Goal: Task Accomplishment & Management: Use online tool/utility

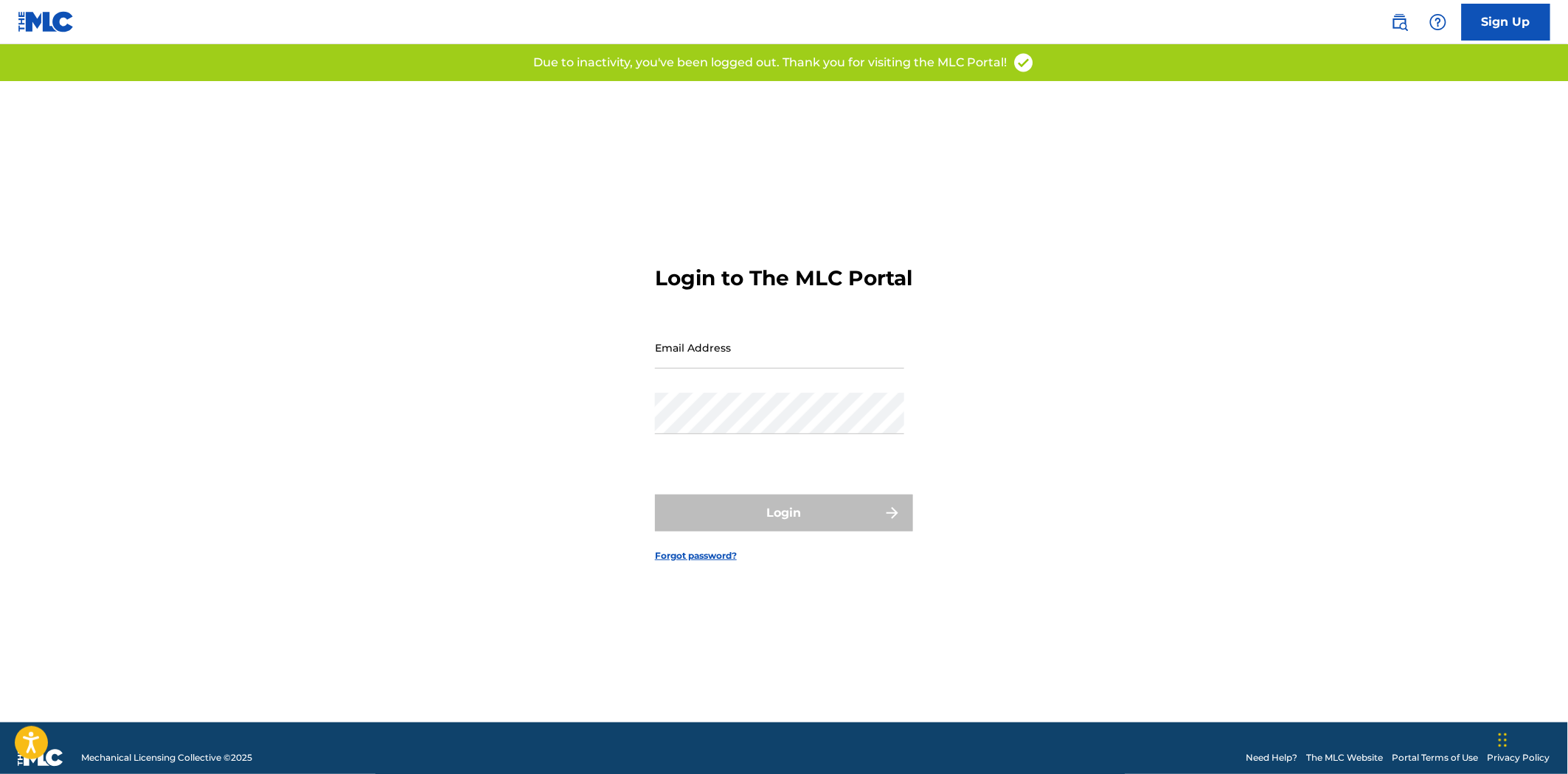
type input "[PERSON_NAME][EMAIL_ADDRESS][DOMAIN_NAME]"
click at [791, 494] on form "Login to The MLC Portal Email Address jessica.bogwicz@kobaltmusic.com Password …" at bounding box center [784, 401] width 258 height 642
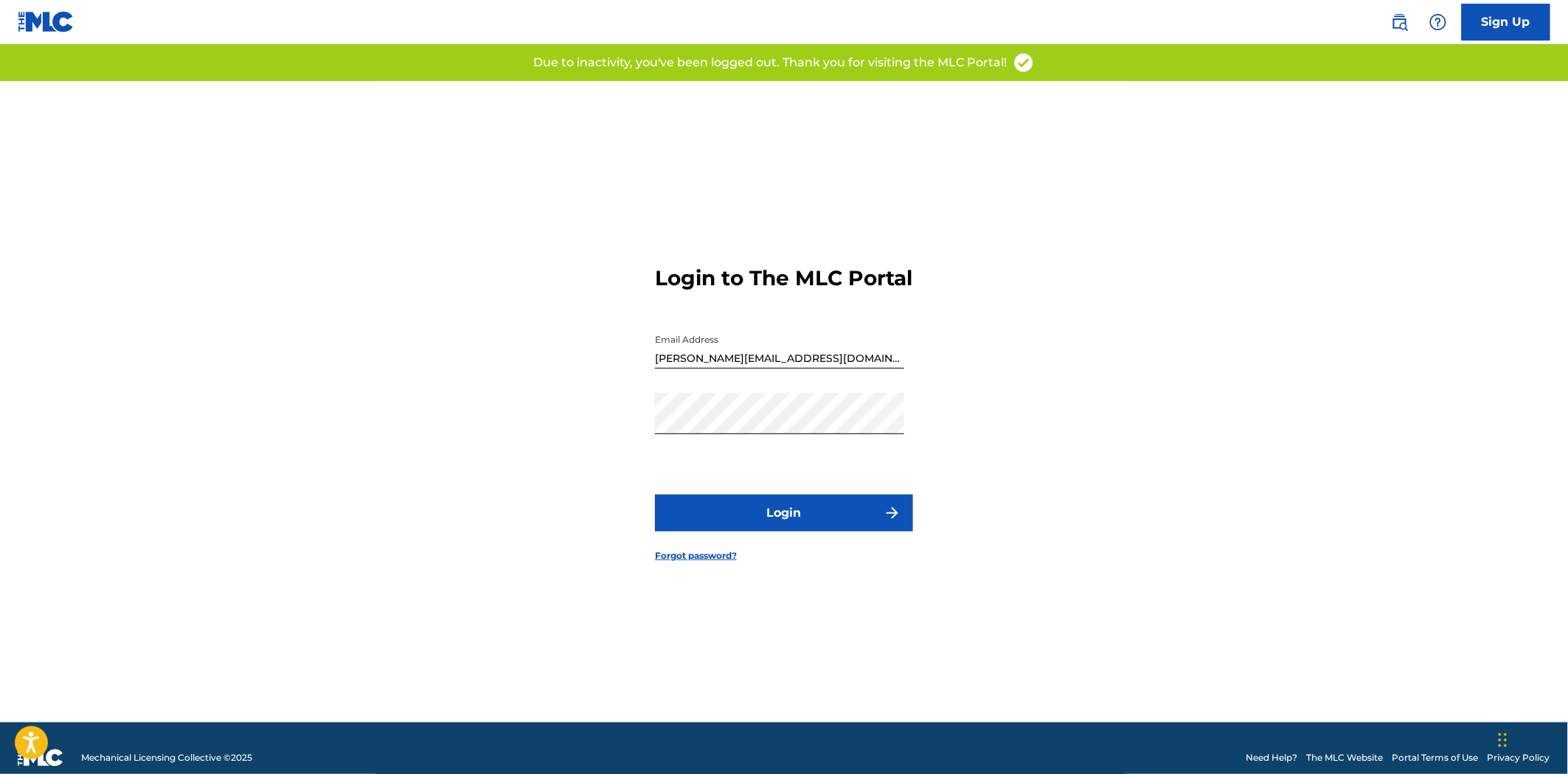
click at [787, 511] on button "Login" at bounding box center [784, 513] width 258 height 37
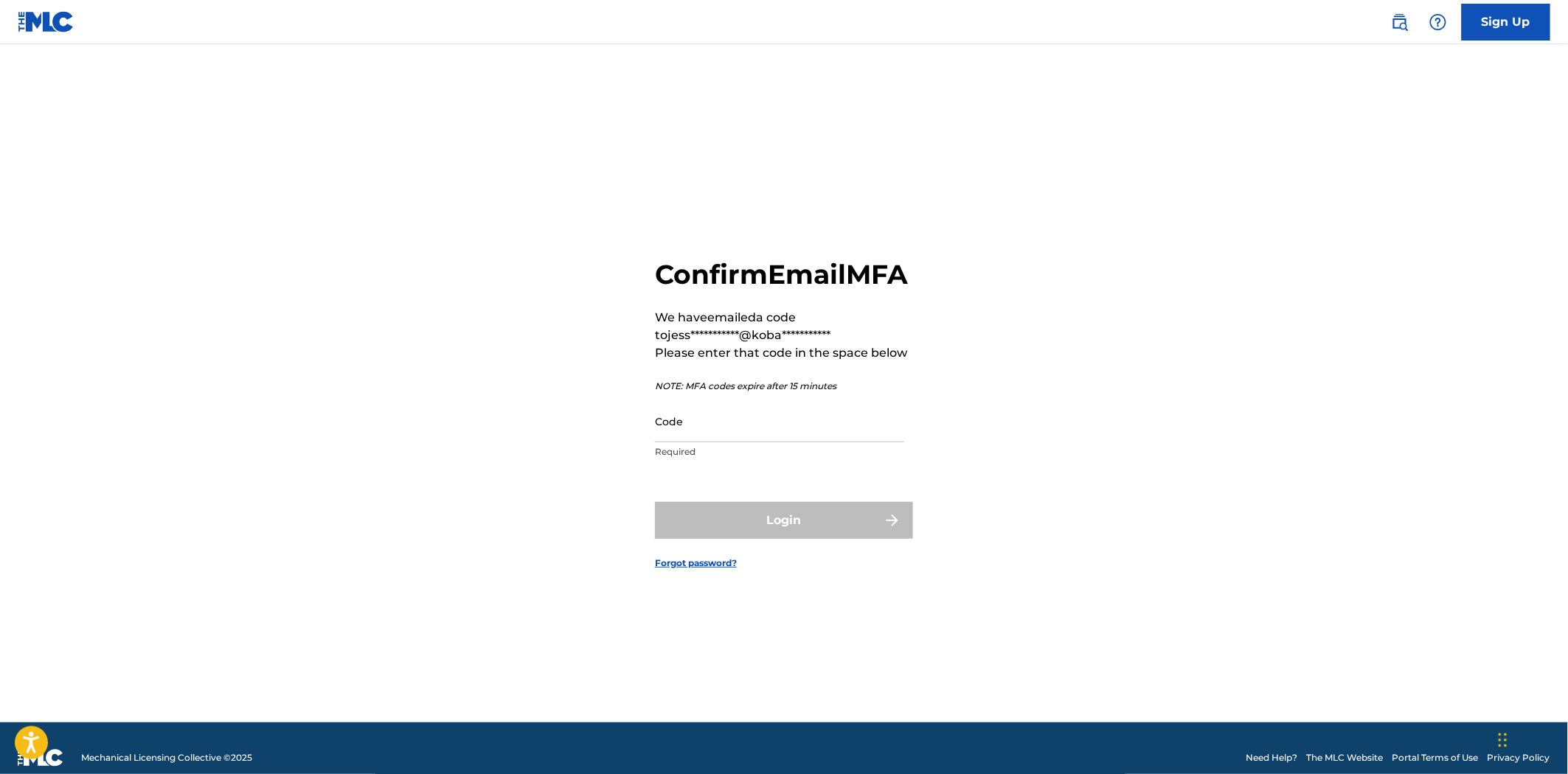
click at [858, 434] on input "Code" at bounding box center [780, 421] width 250 height 42
paste input "992881"
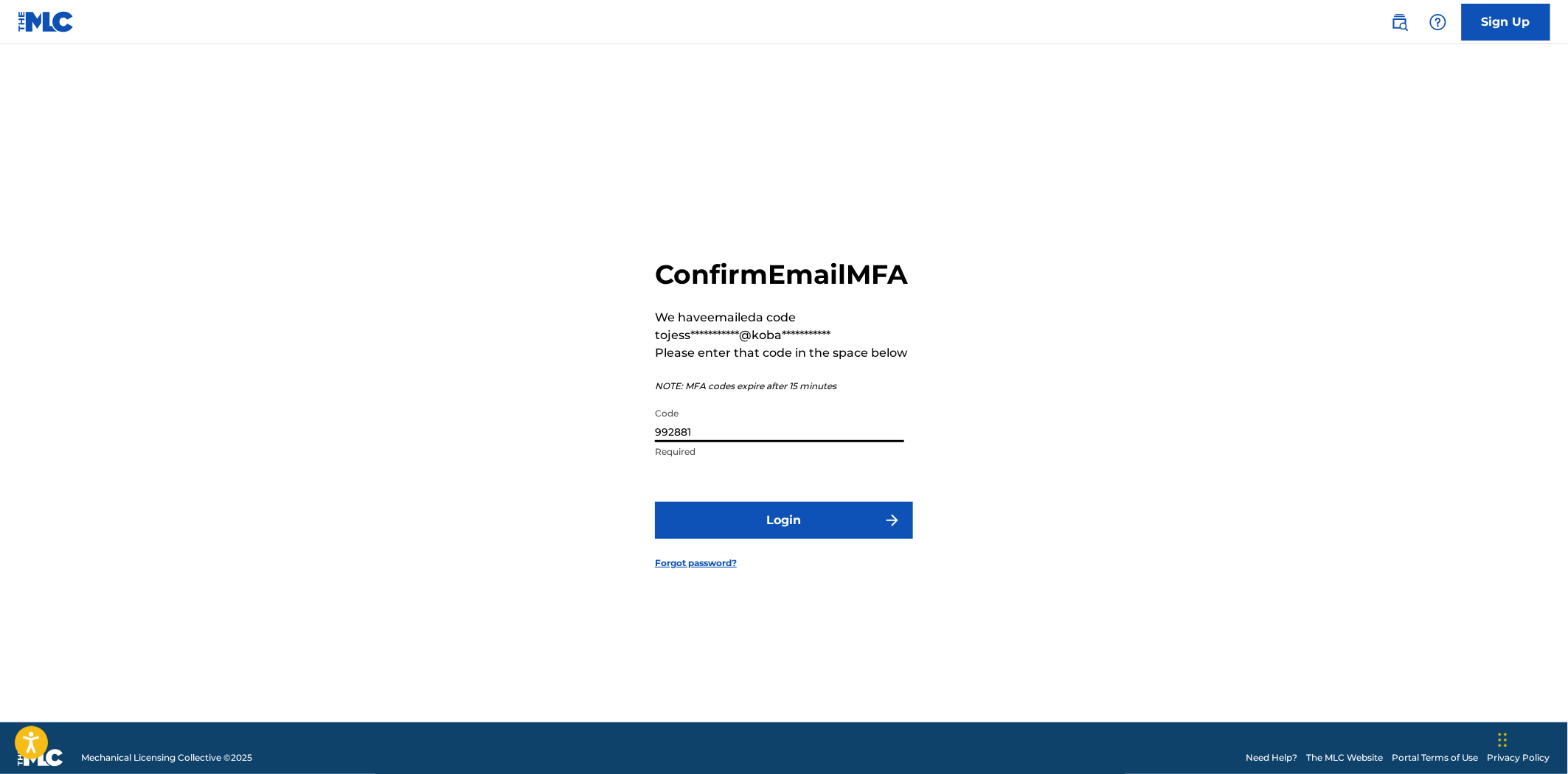
type input "992881"
click at [797, 539] on button "Login" at bounding box center [784, 521] width 258 height 37
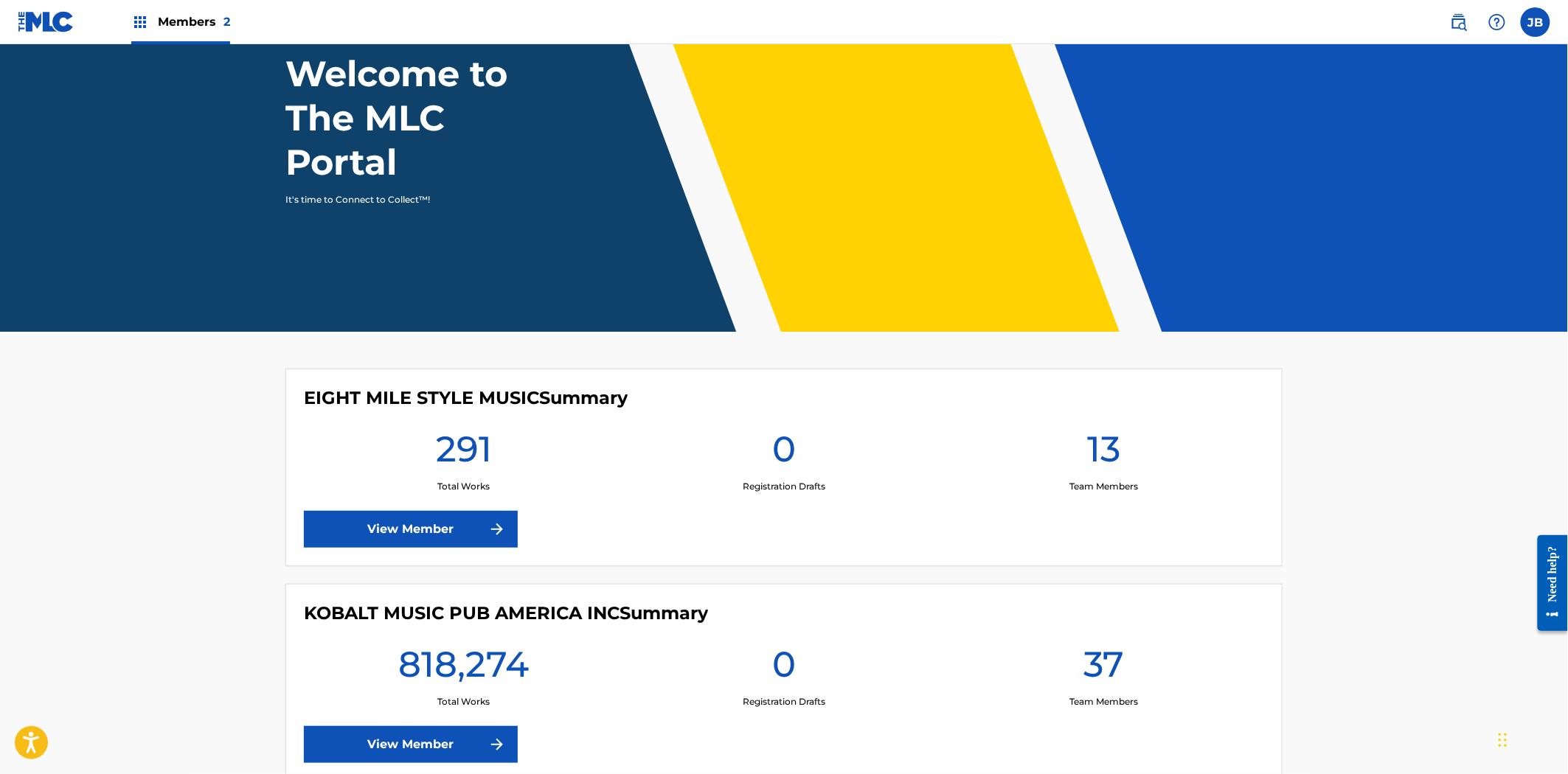
scroll to position [196, 0]
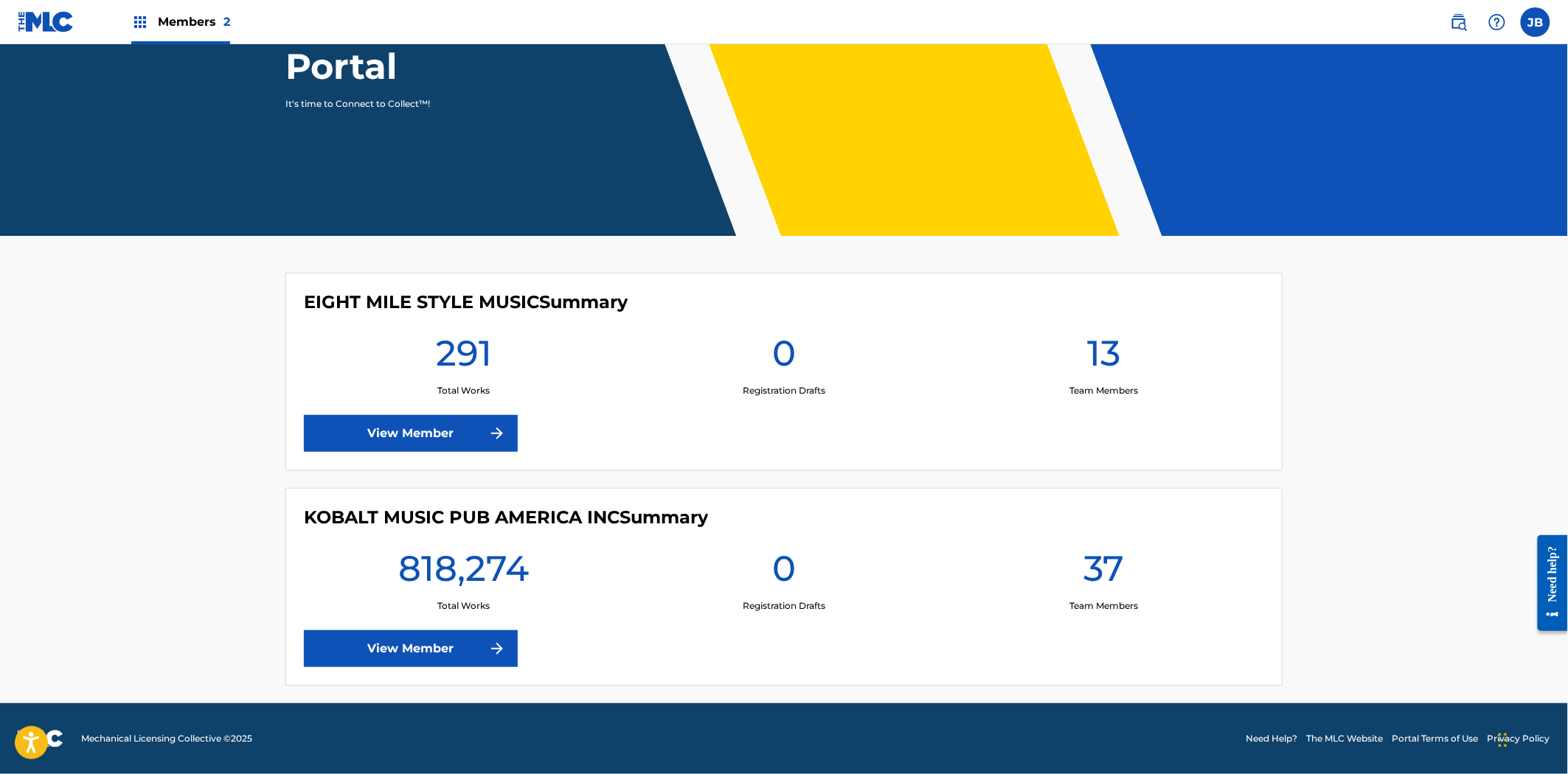
click at [438, 662] on link "View Member" at bounding box center [411, 649] width 214 height 37
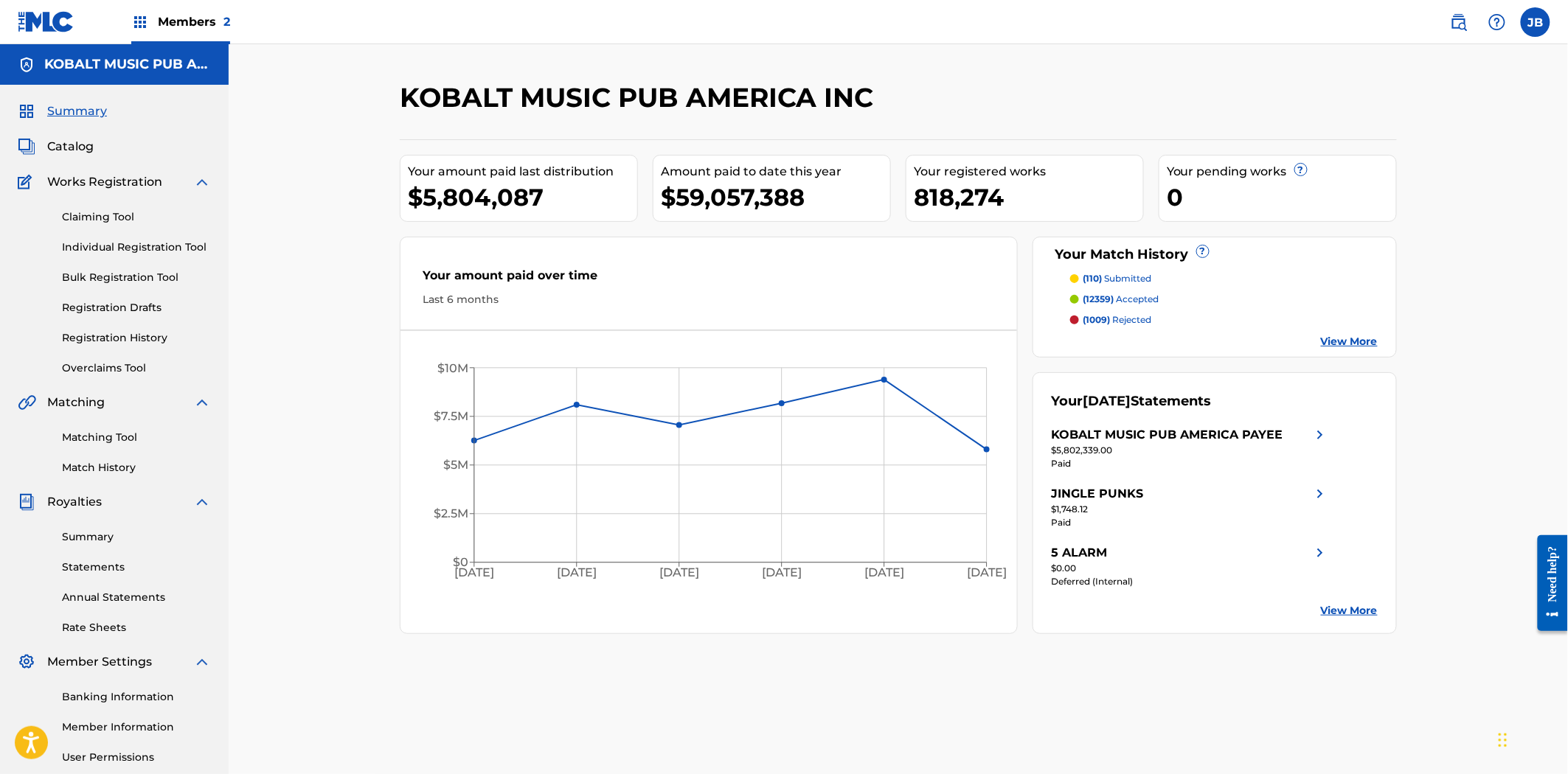
click at [83, 214] on link "Claiming Tool" at bounding box center [136, 217] width 149 height 15
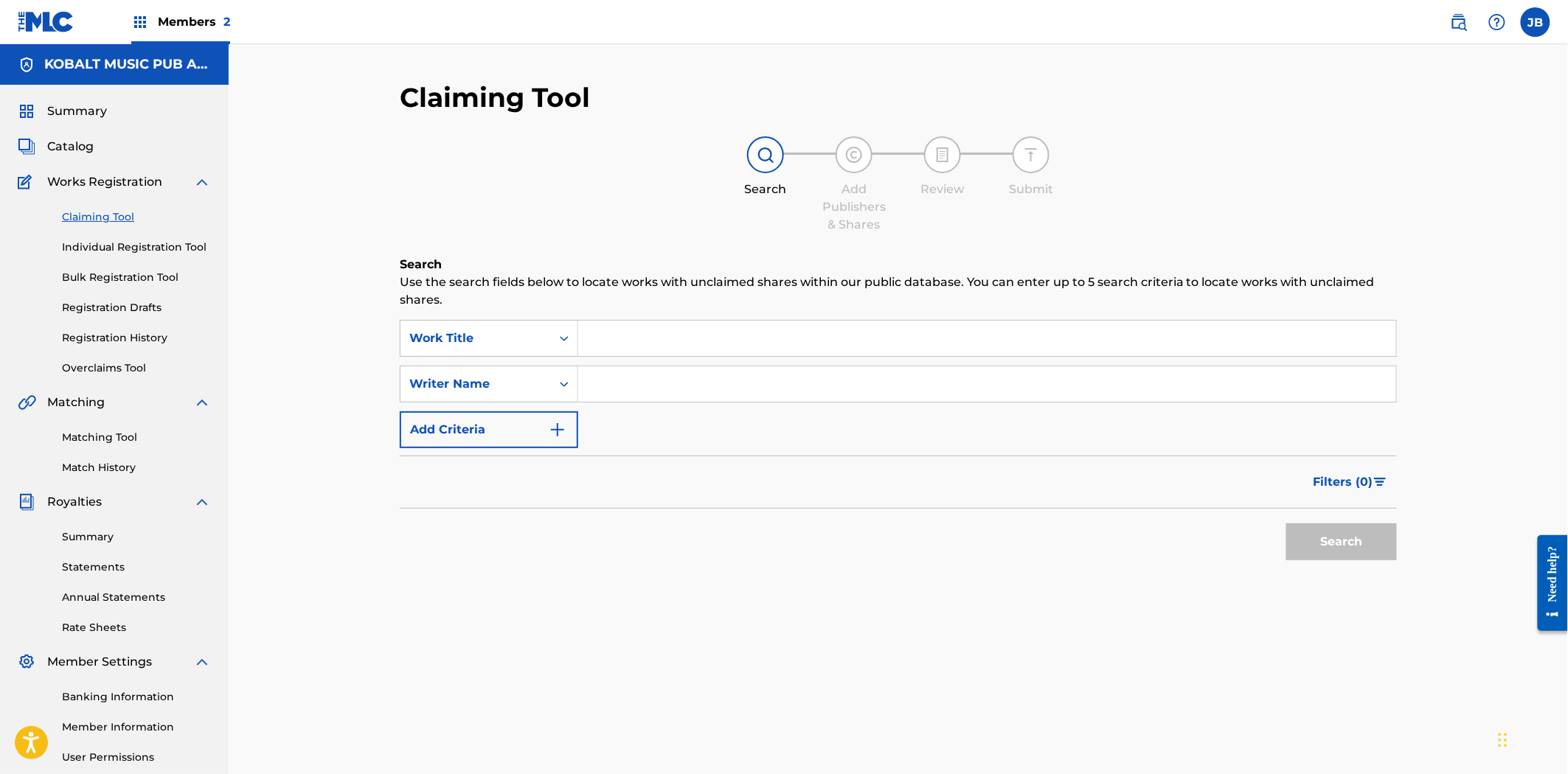
click at [89, 248] on link "Individual Registration Tool" at bounding box center [136, 247] width 149 height 15
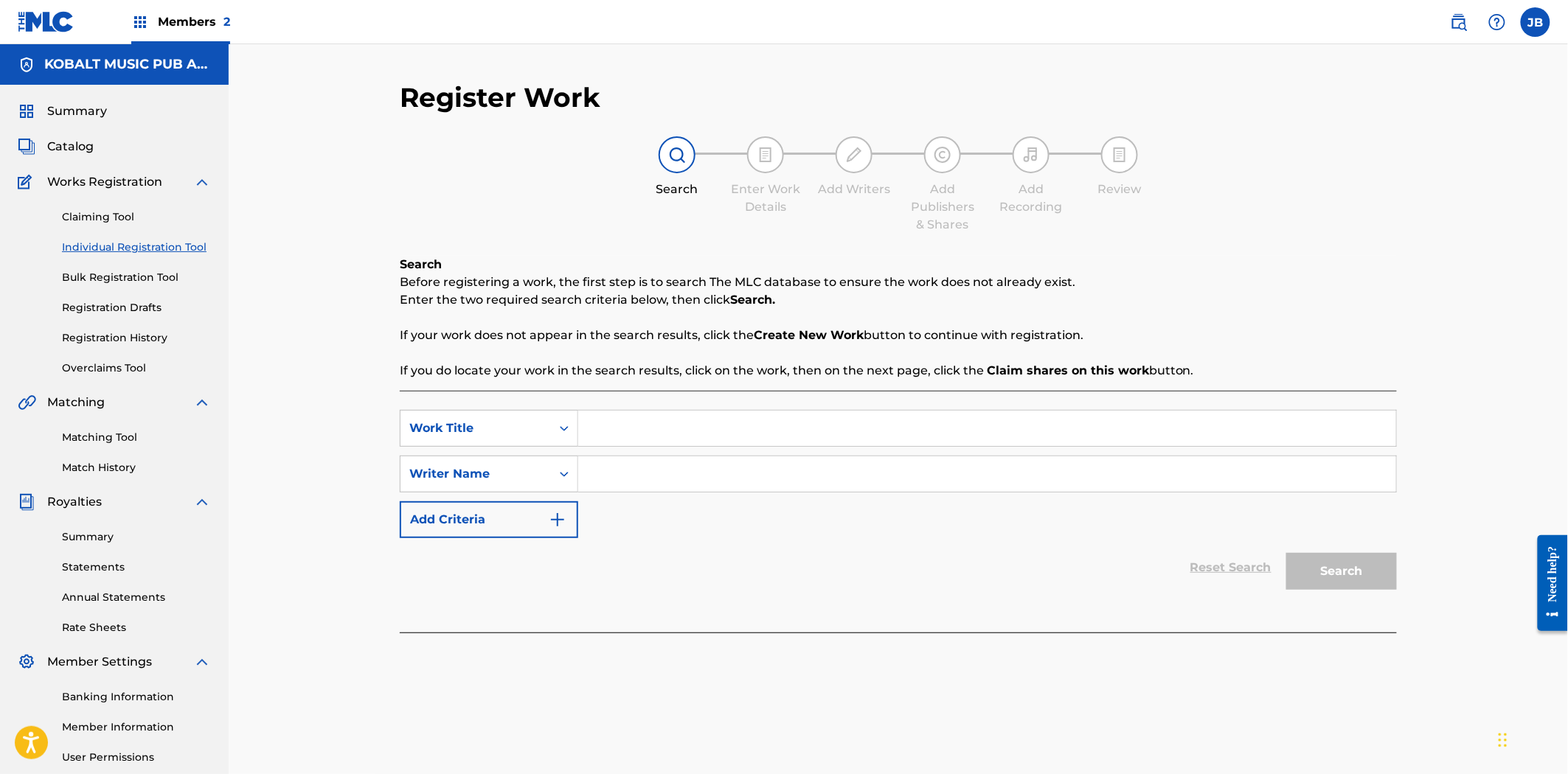
click at [101, 271] on link "Bulk Registration Tool" at bounding box center [136, 277] width 149 height 15
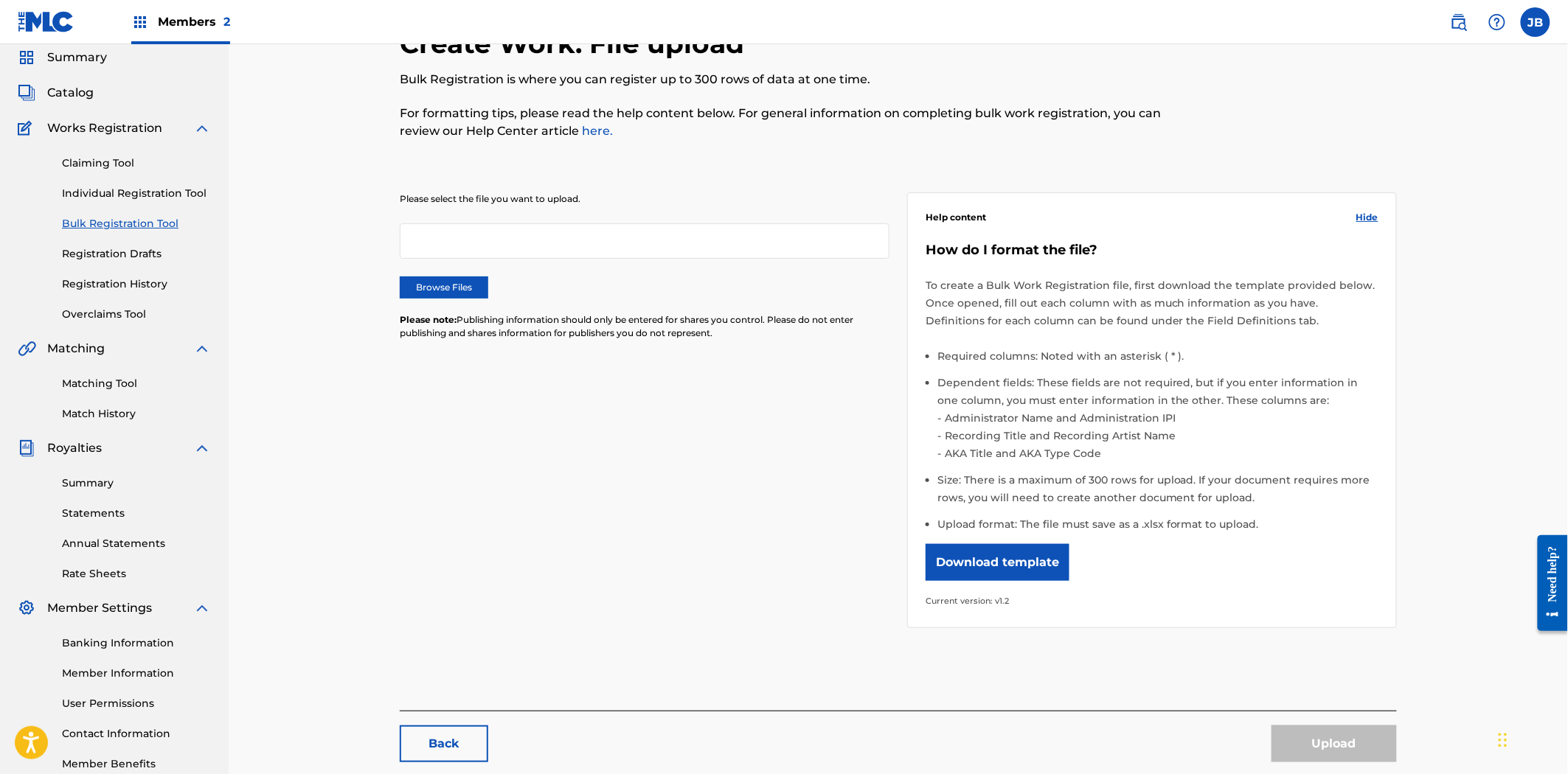
scroll to position [82, 0]
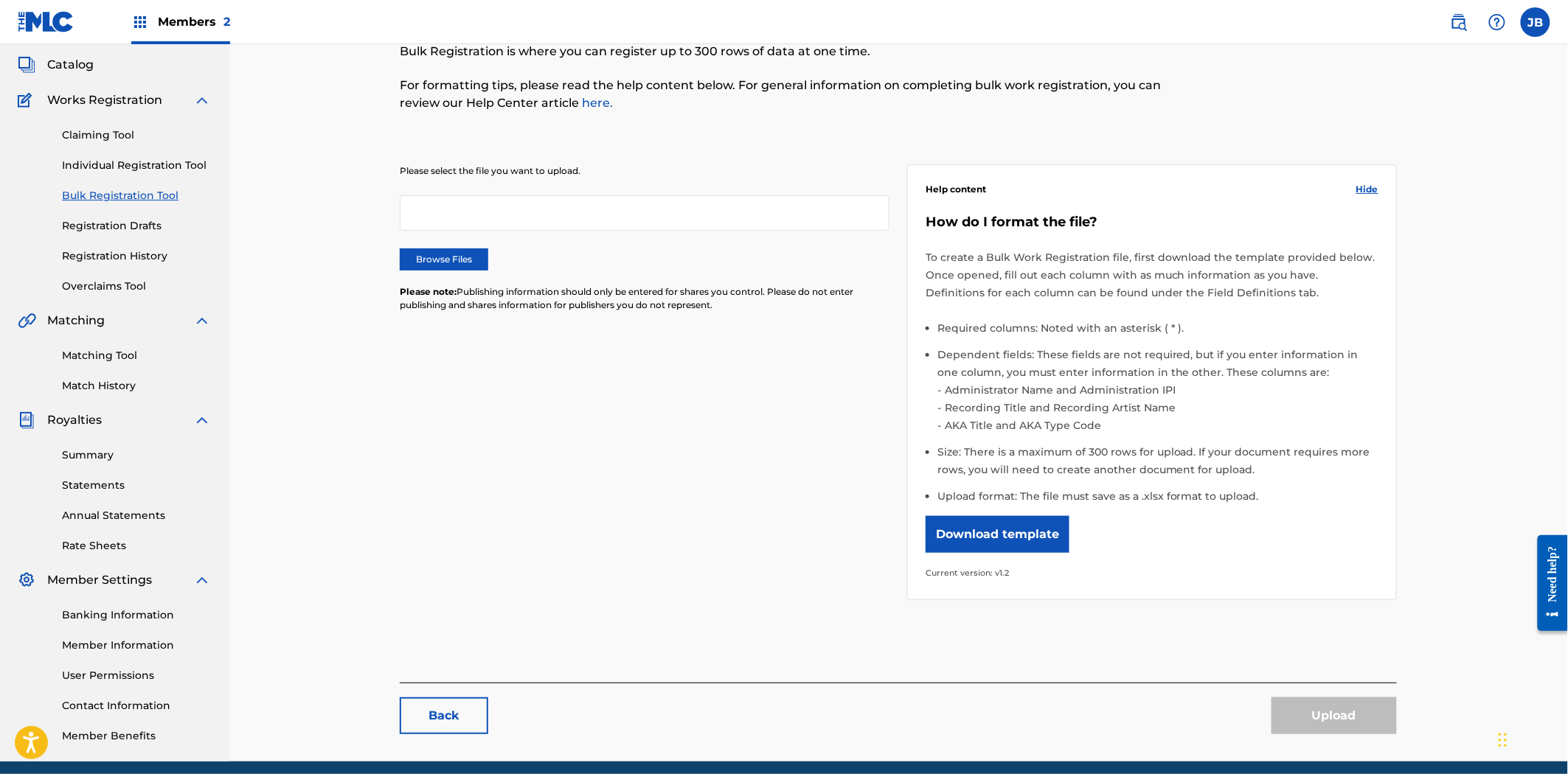
click at [86, 357] on link "Matching Tool" at bounding box center [136, 356] width 149 height 15
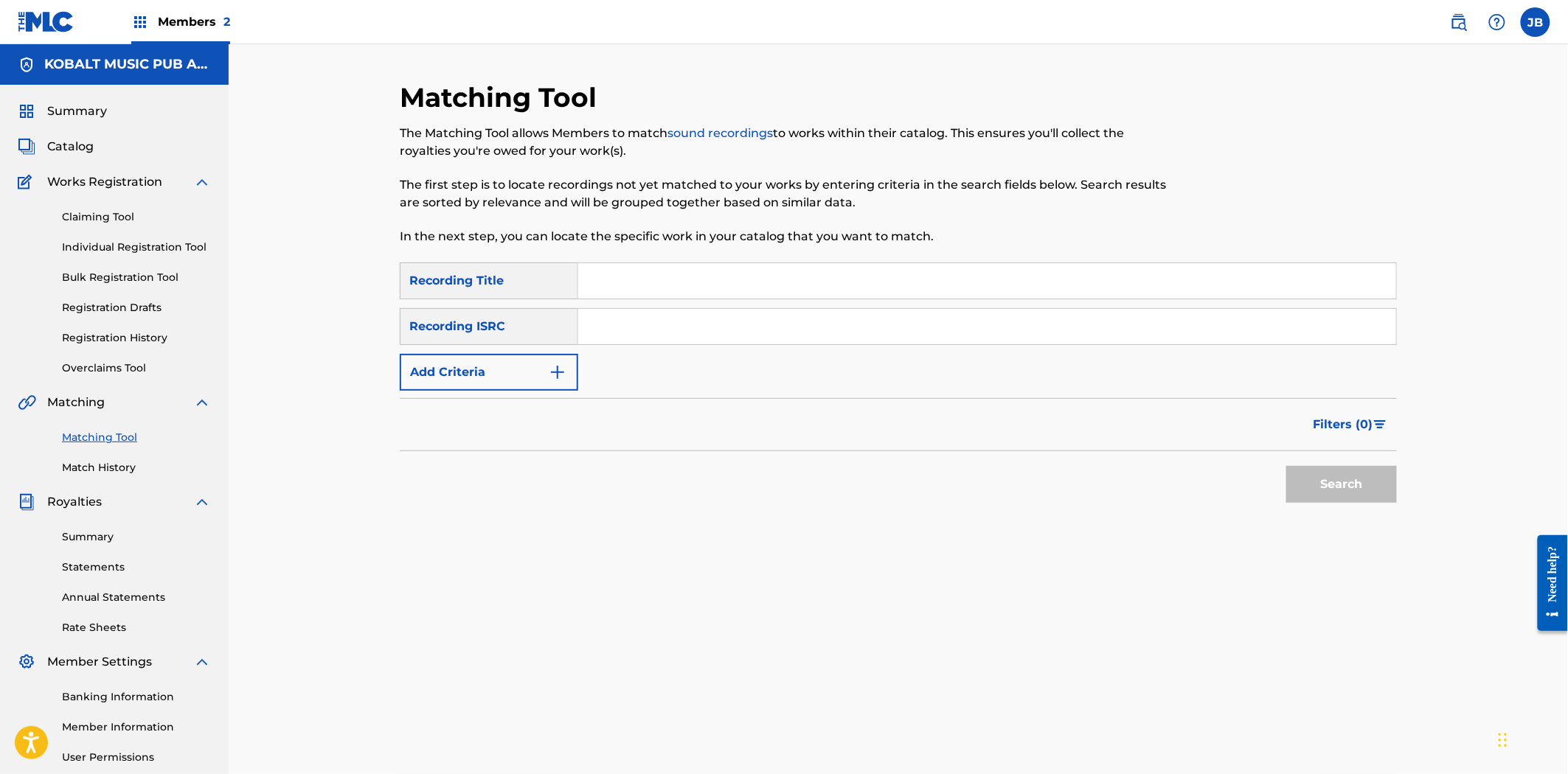
click at [79, 148] on span "Catalog" at bounding box center [70, 146] width 46 height 18
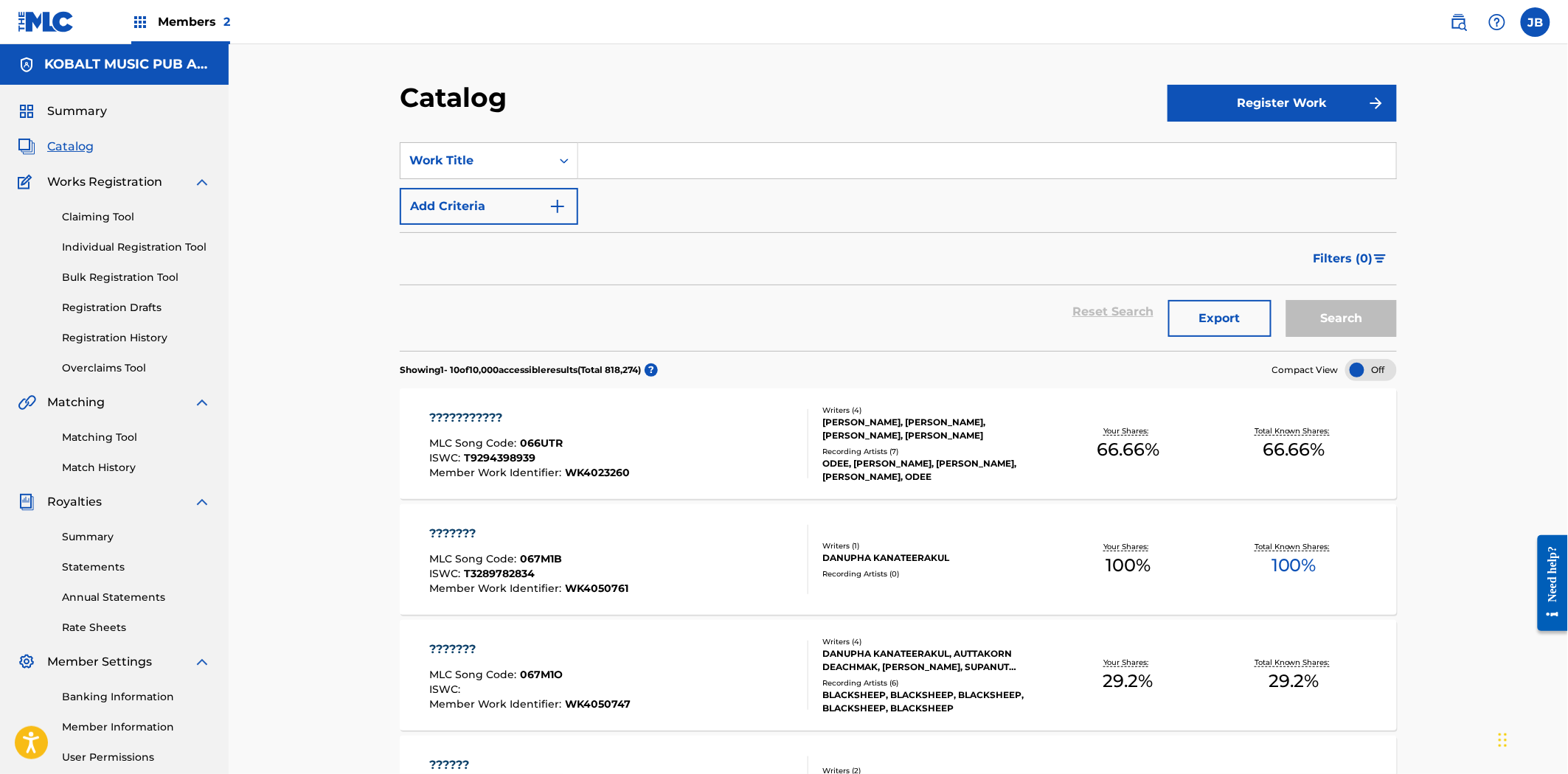
click at [964, 481] on div "??????????? MLC Song Code : 066UTR ISWC : T9294398939 Member Work Identifier : …" at bounding box center [898, 444] width 997 height 111
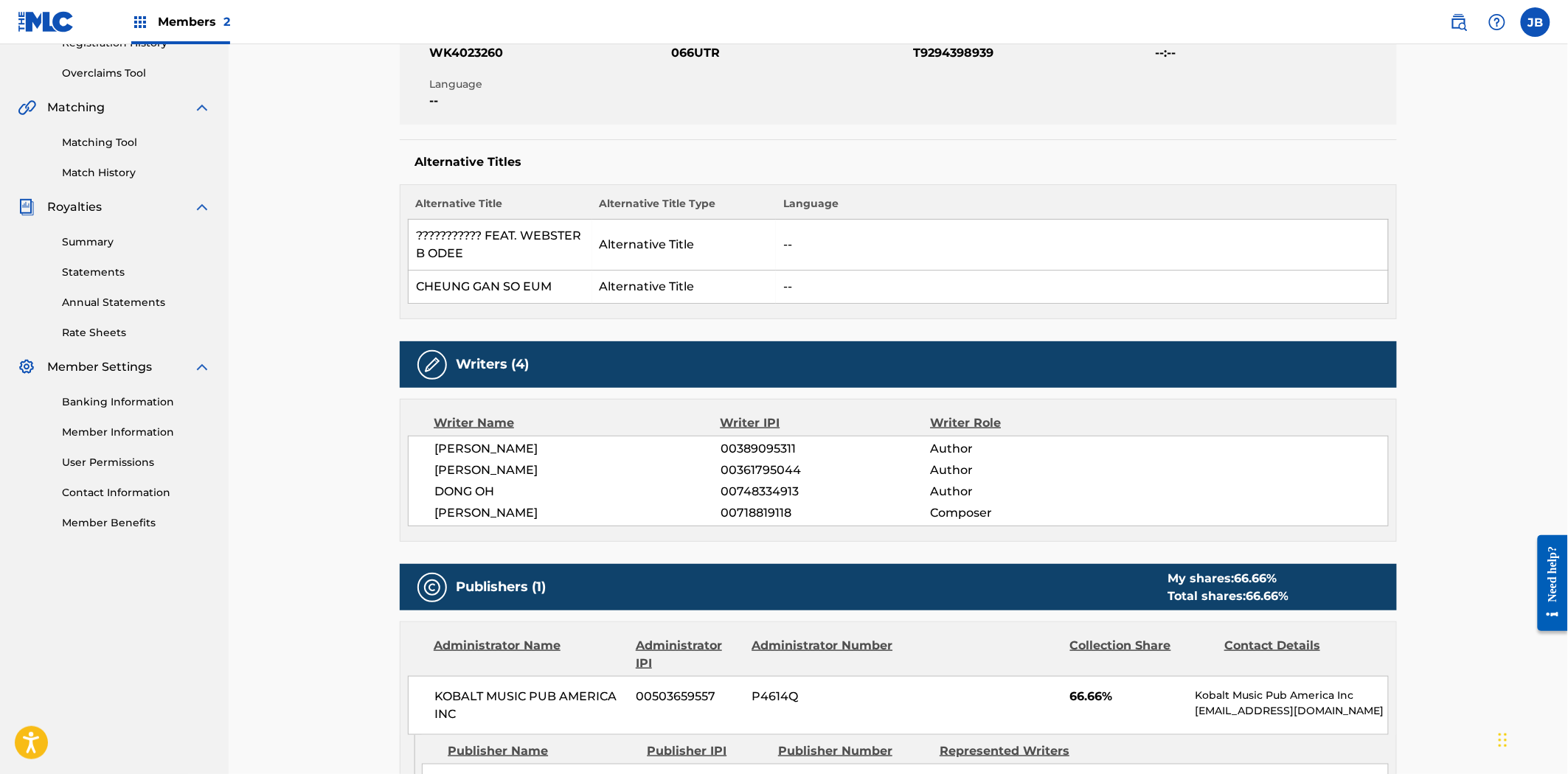
scroll to position [213, 0]
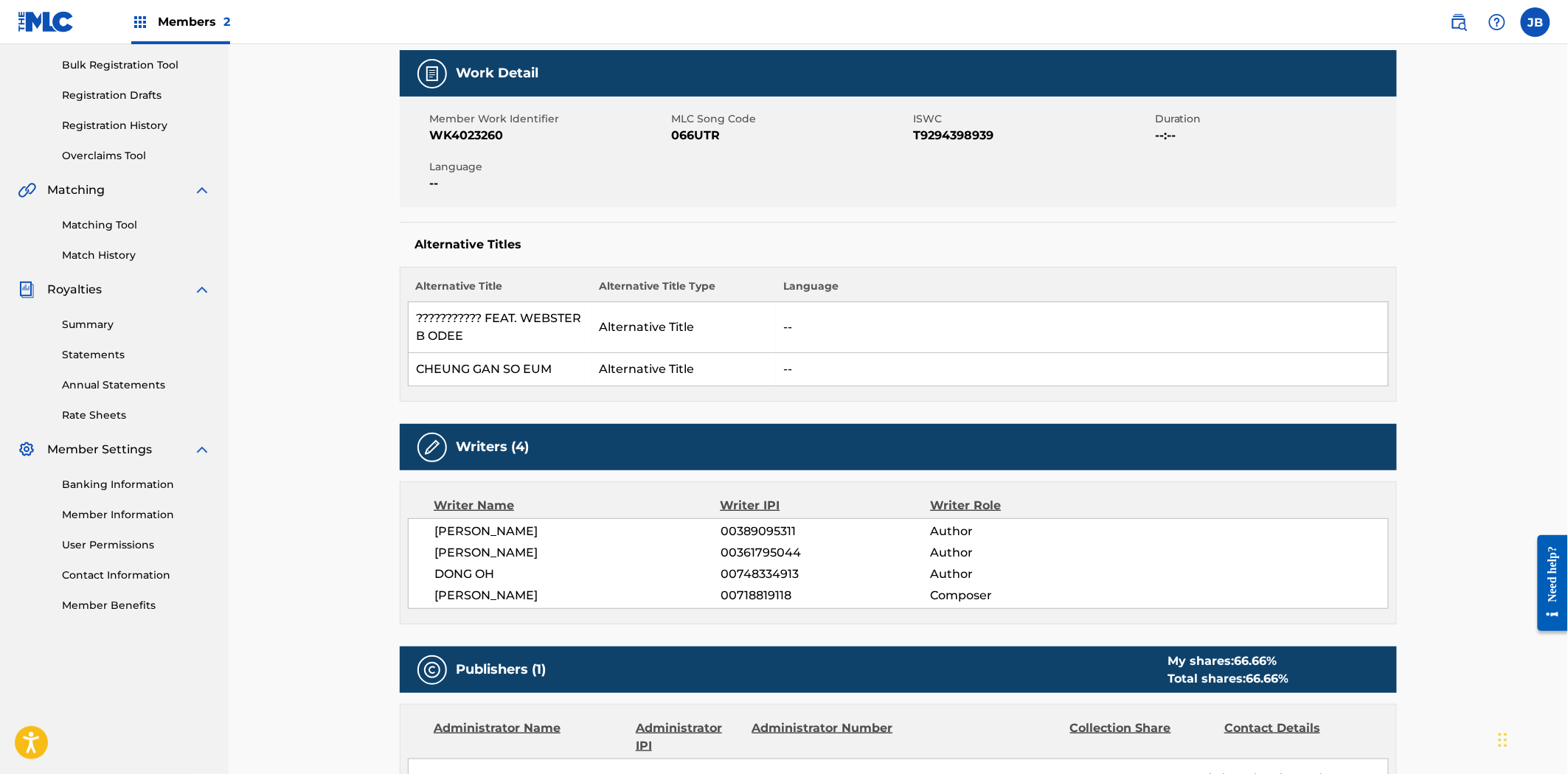
click at [116, 261] on link "Match History" at bounding box center [136, 256] width 149 height 15
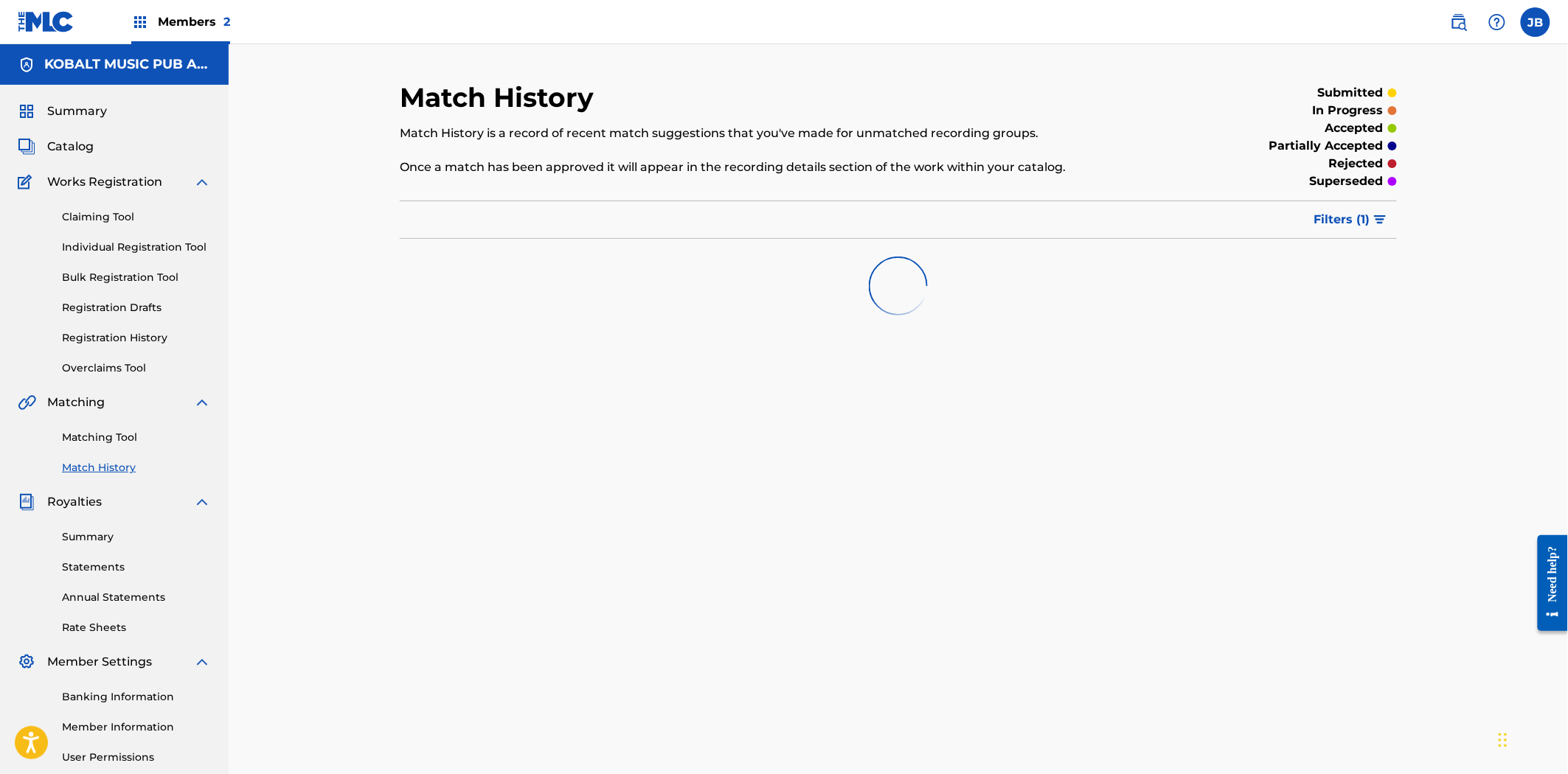
click at [109, 434] on link "Matching Tool" at bounding box center [136, 437] width 149 height 15
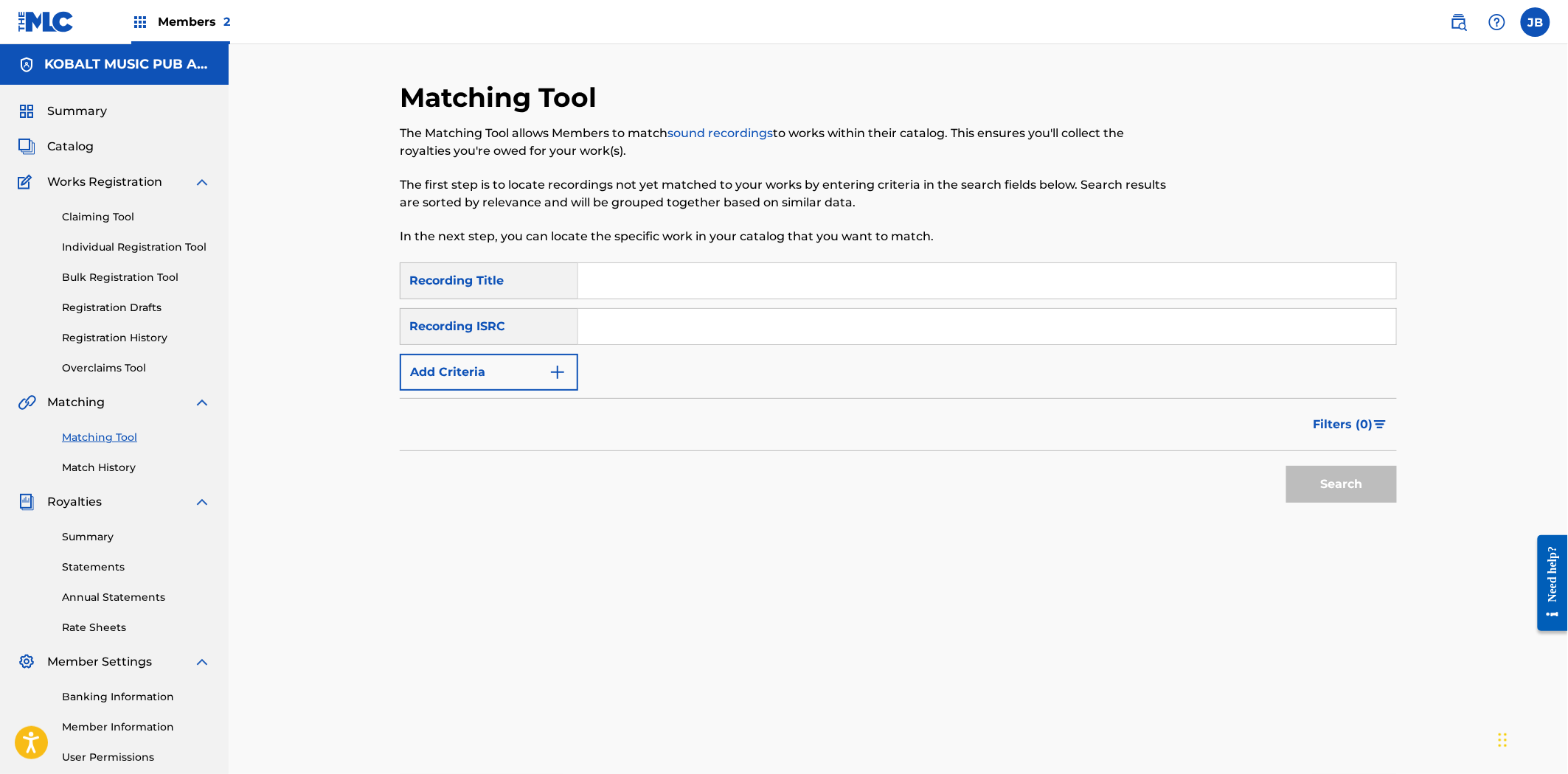
click at [96, 382] on div "Summary Catalog Works Registration Claiming Tool Individual Registration Tool B…" at bounding box center [114, 464] width 229 height 759
click at [99, 363] on link "Overclaims Tool" at bounding box center [136, 368] width 149 height 15
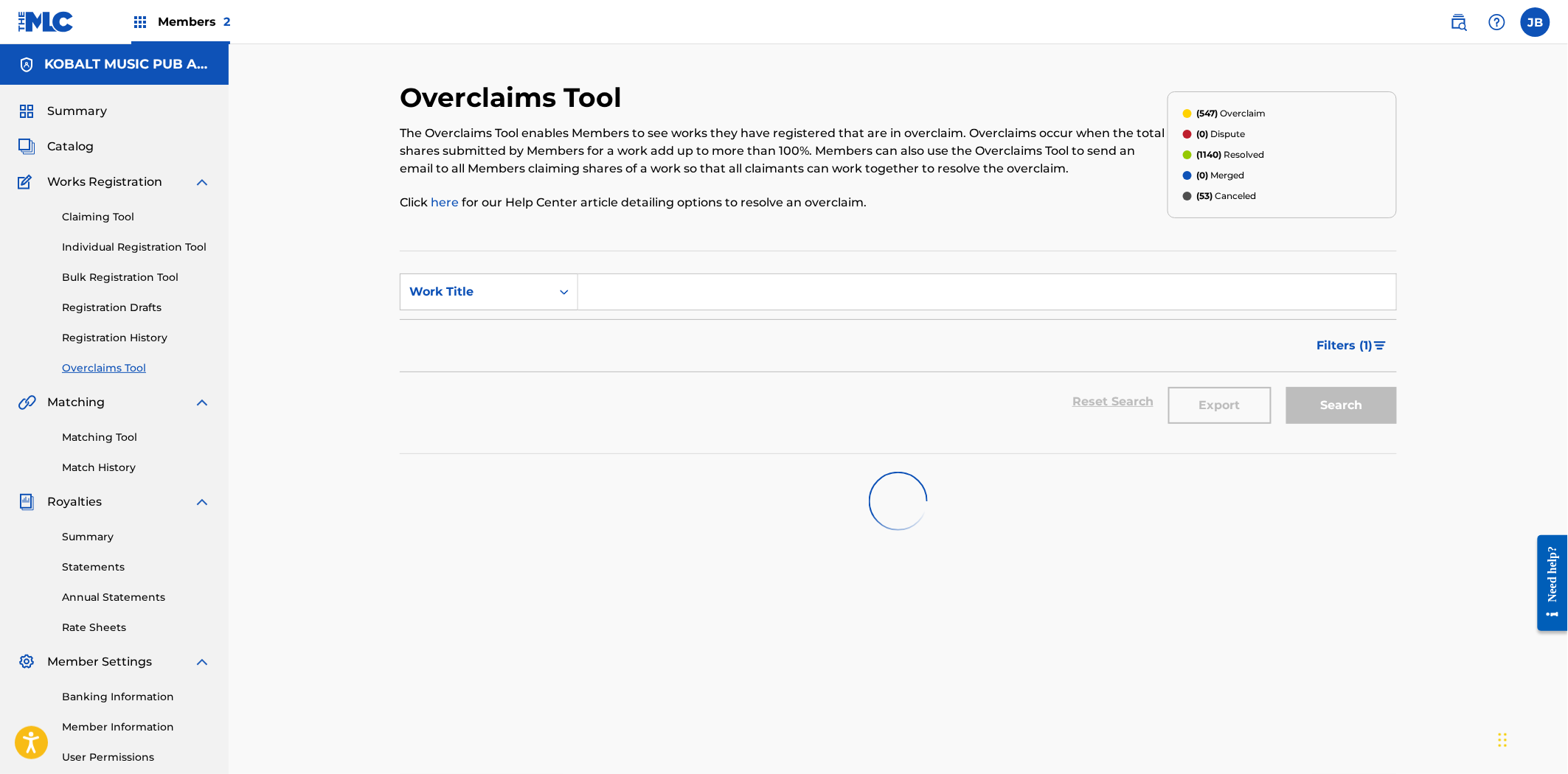
click at [1370, 347] on span "Filters ( 1 )" at bounding box center [1345, 346] width 56 height 18
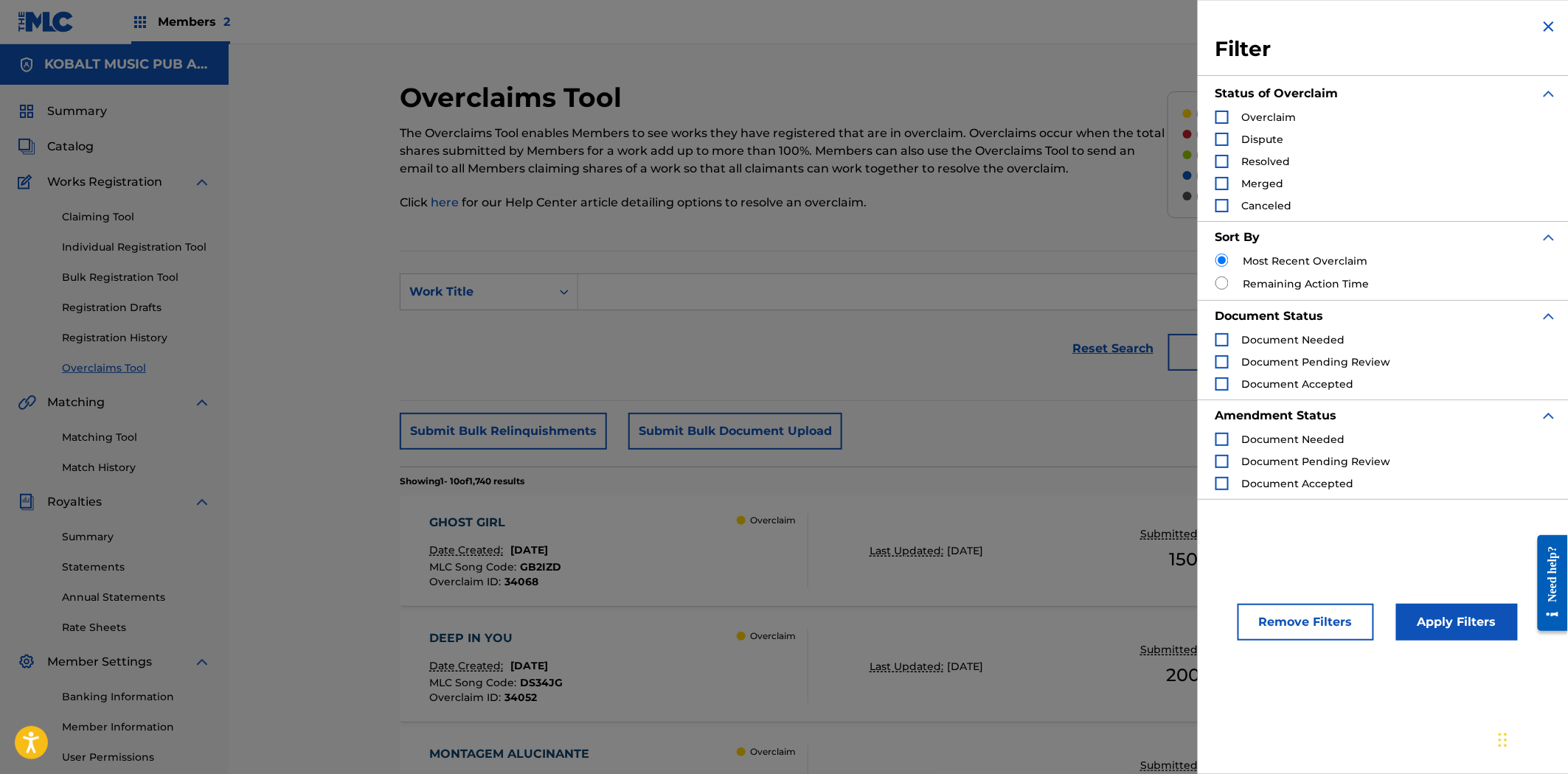
click at [1544, 34] on img "Search Form" at bounding box center [1549, 26] width 18 height 18
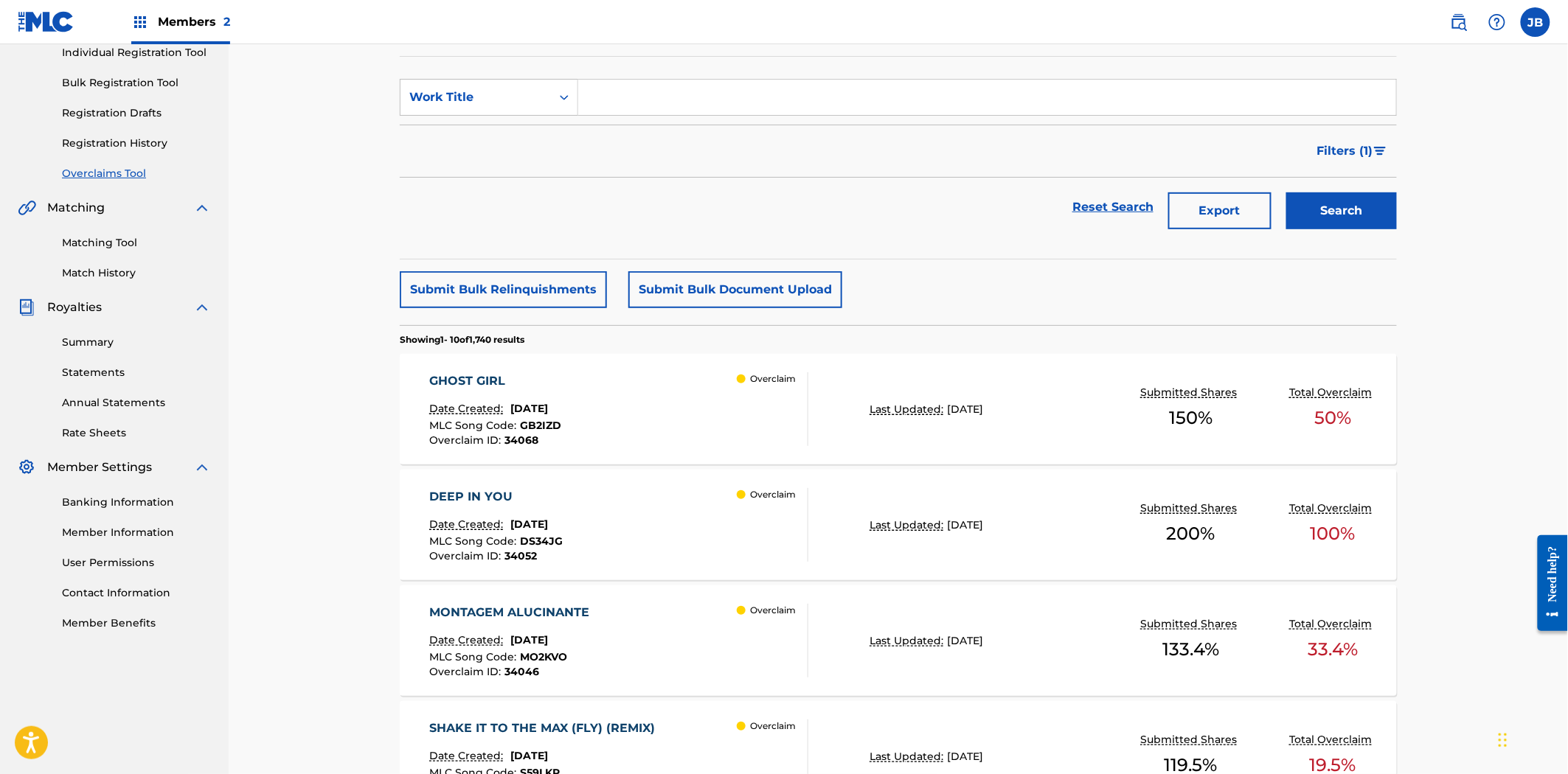
scroll to position [327, 0]
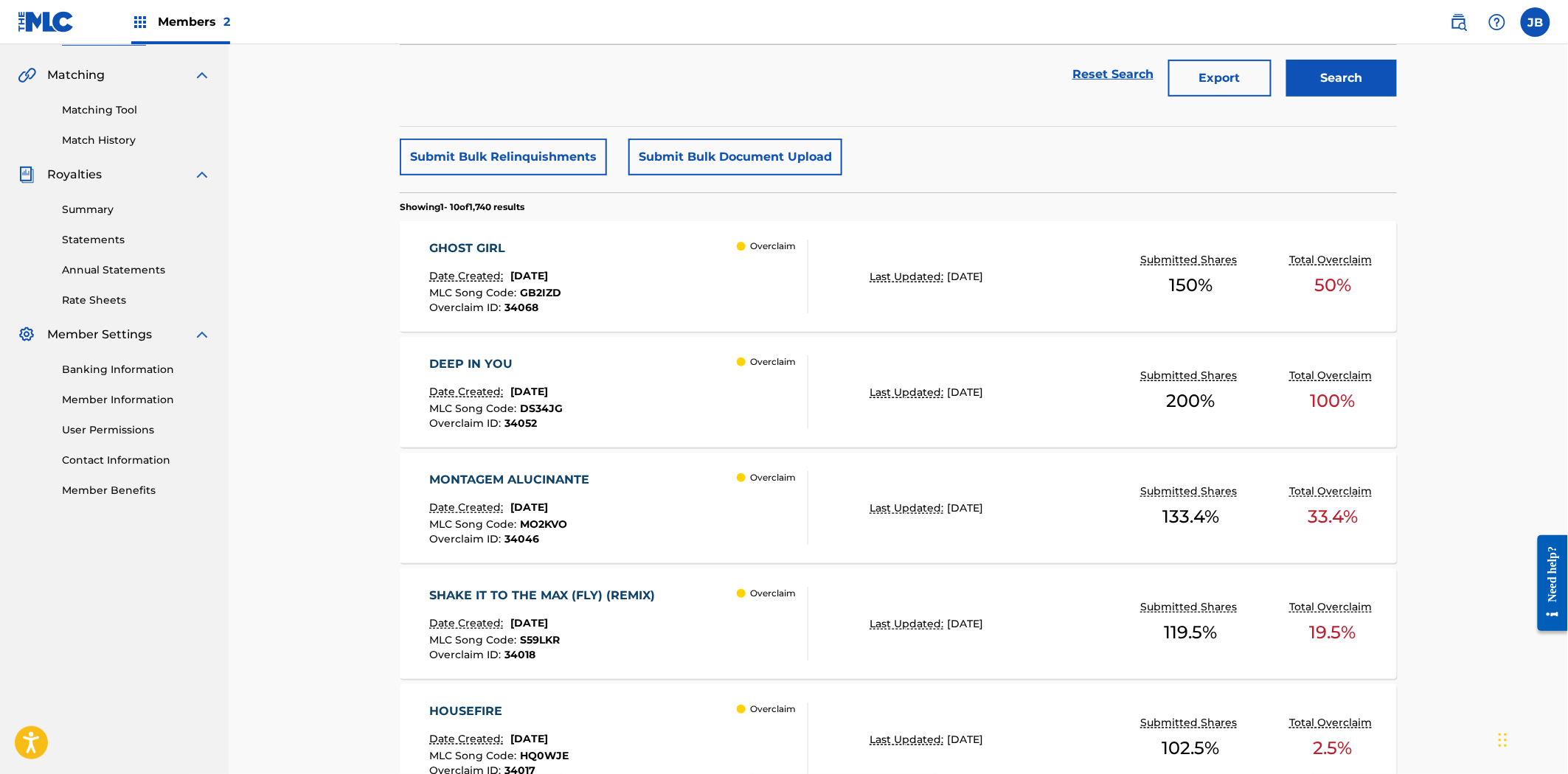
click at [750, 313] on div "GHOST GIRL Date Created: August 27, 2025 MLC Song Code : GB2IZD Overclaim ID : …" at bounding box center [898, 276] width 997 height 111
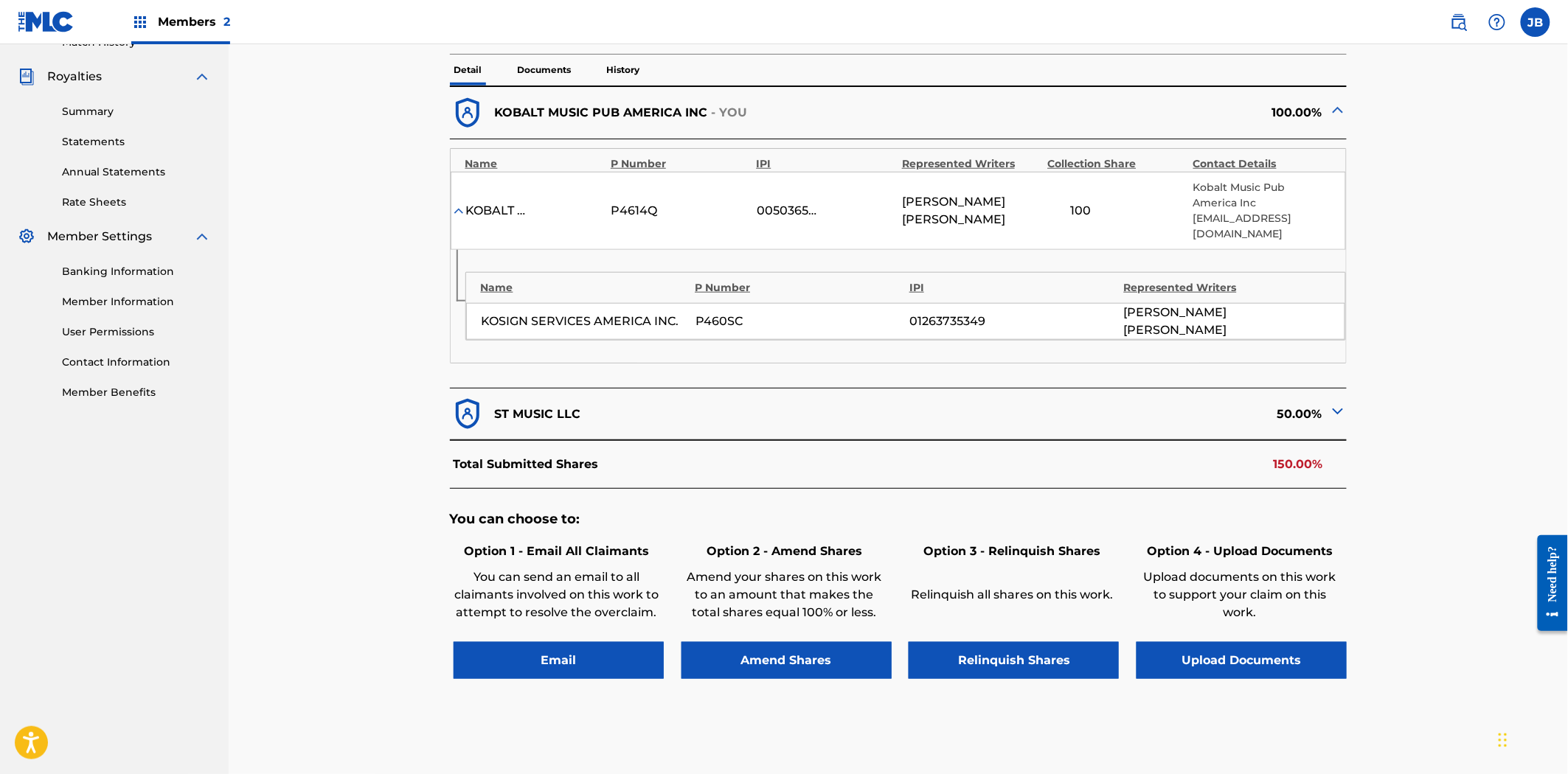
scroll to position [327, 0]
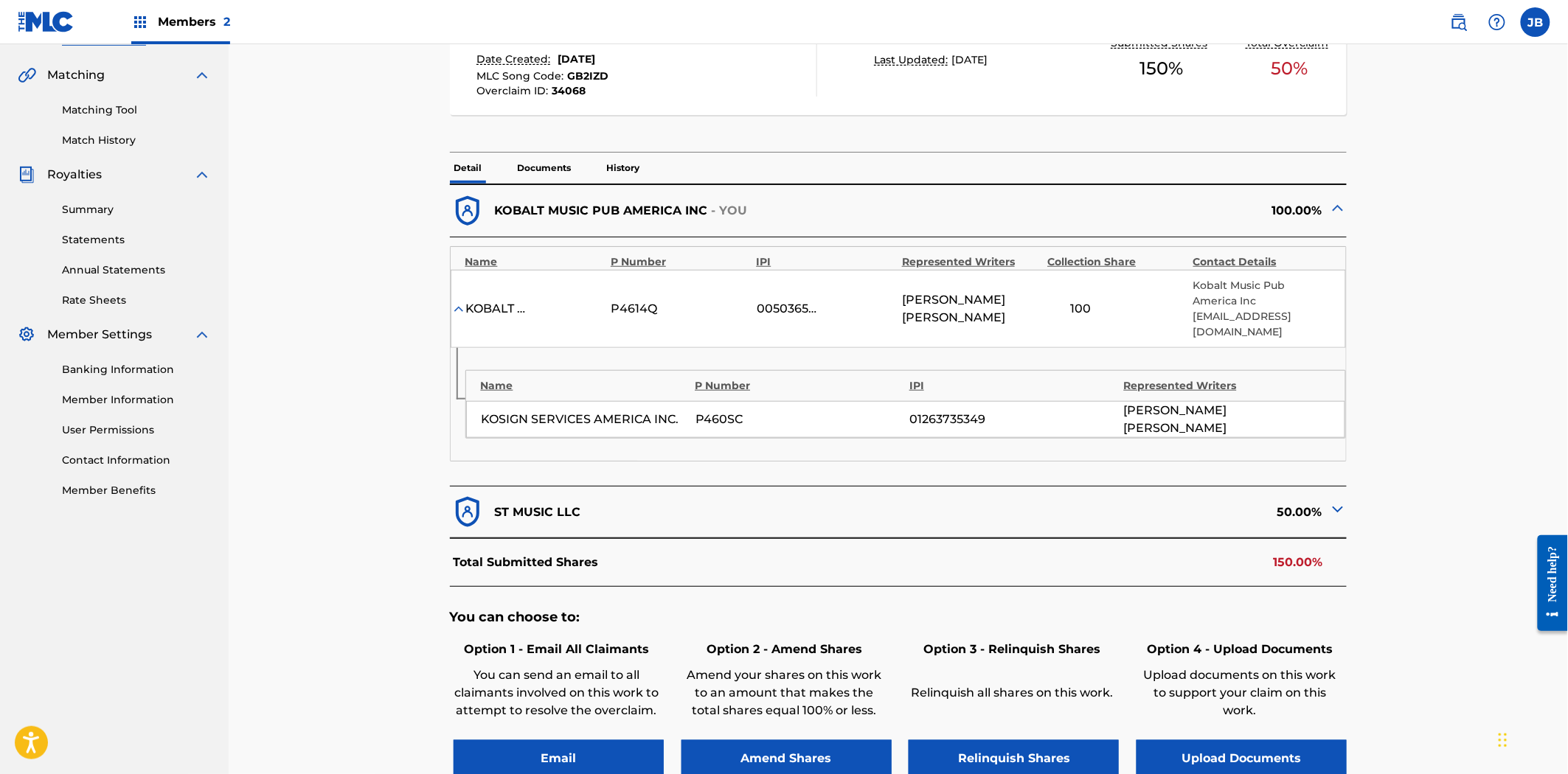
click at [1339, 501] on img at bounding box center [1338, 509] width 18 height 18
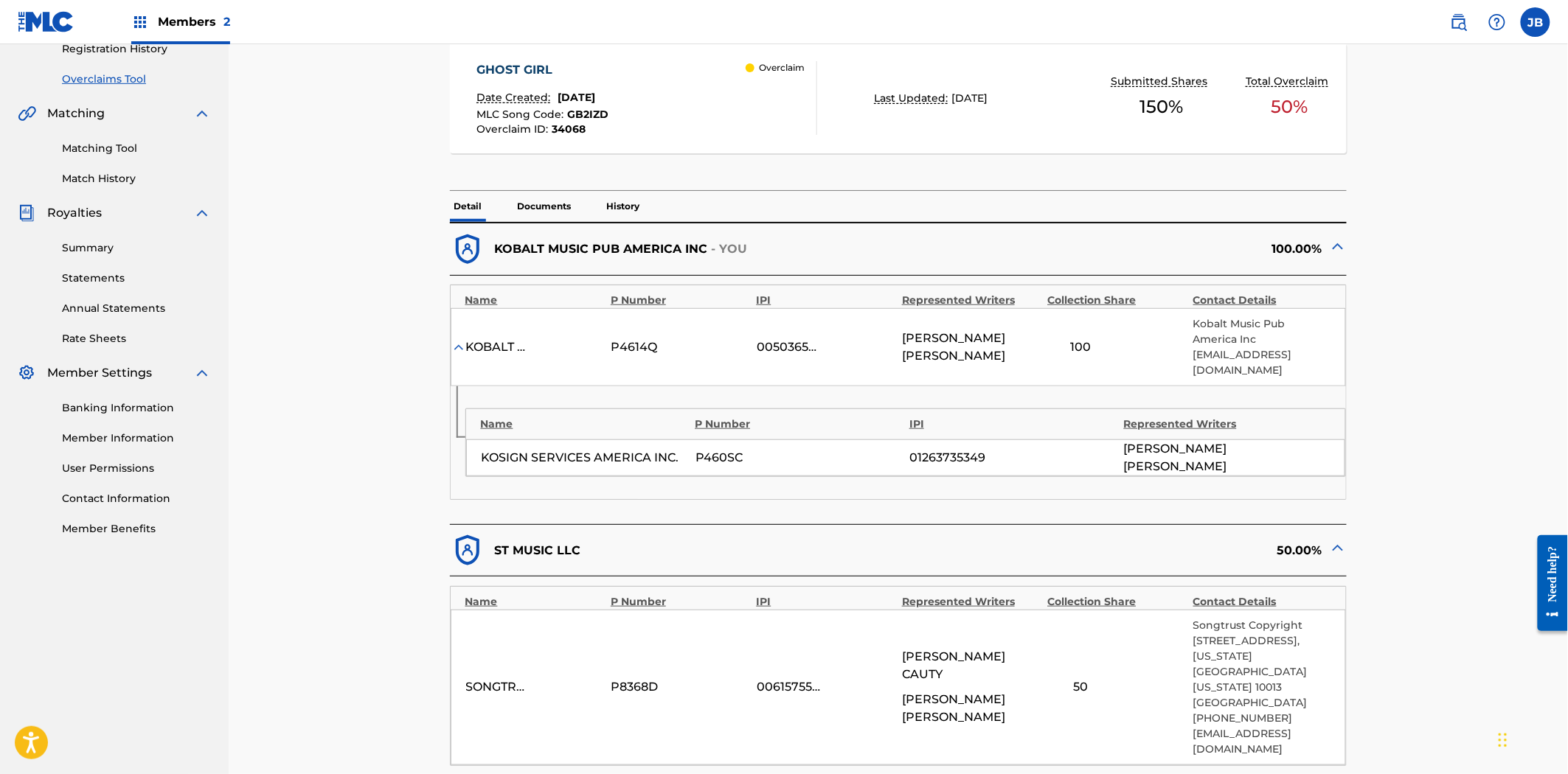
scroll to position [0, 0]
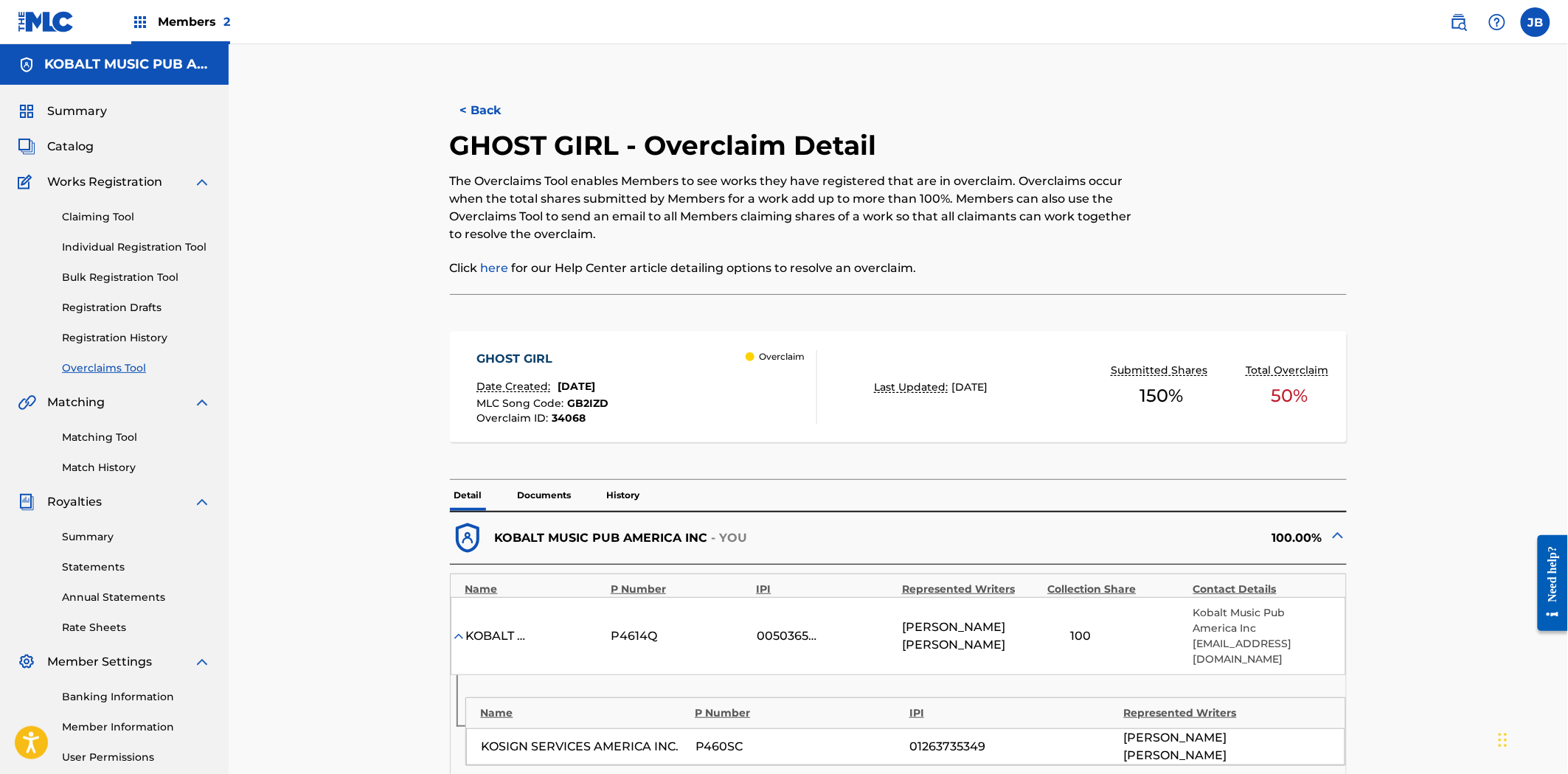
click at [79, 109] on span "Summary" at bounding box center [77, 111] width 60 height 18
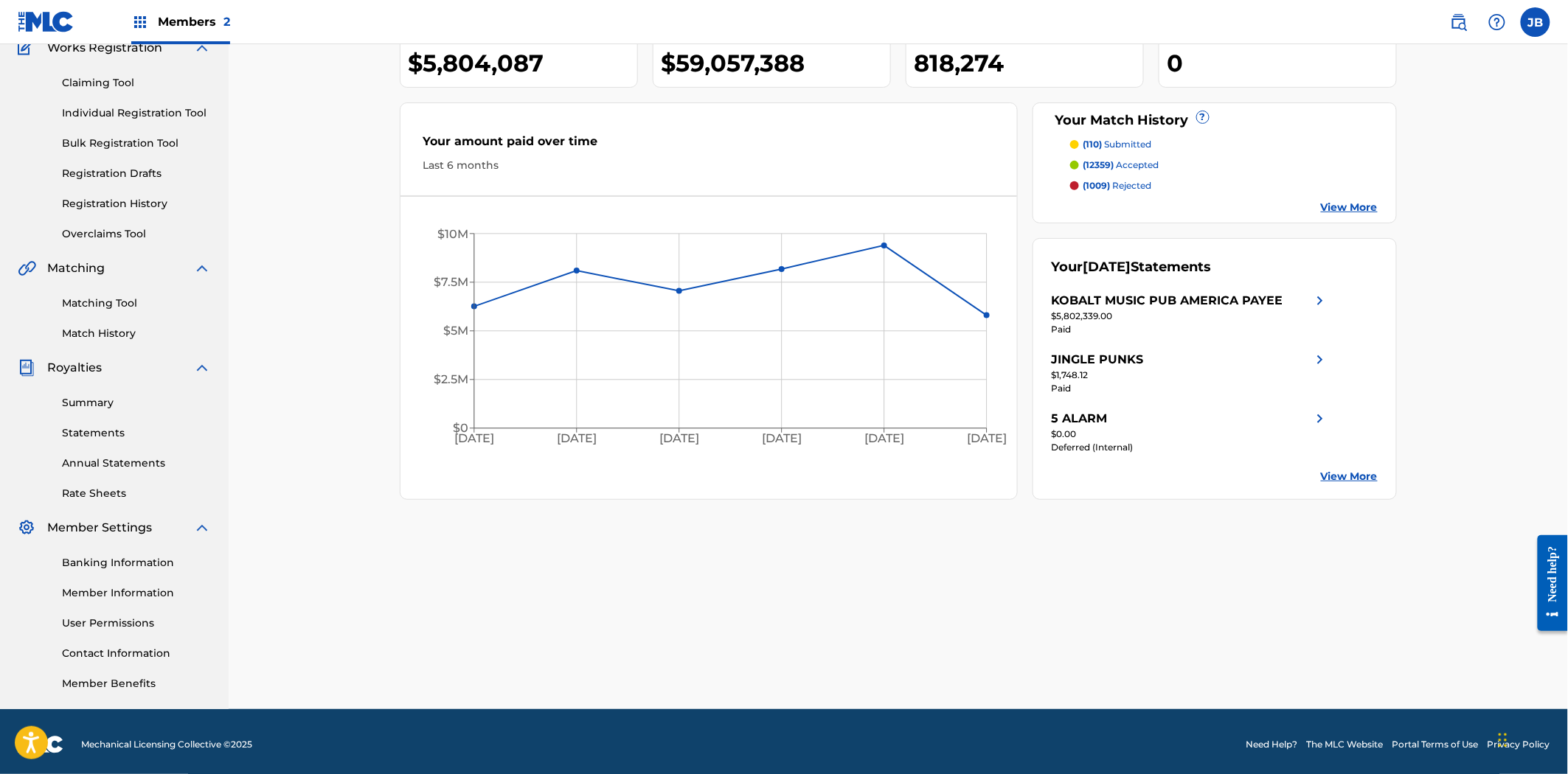
scroll to position [140, 0]
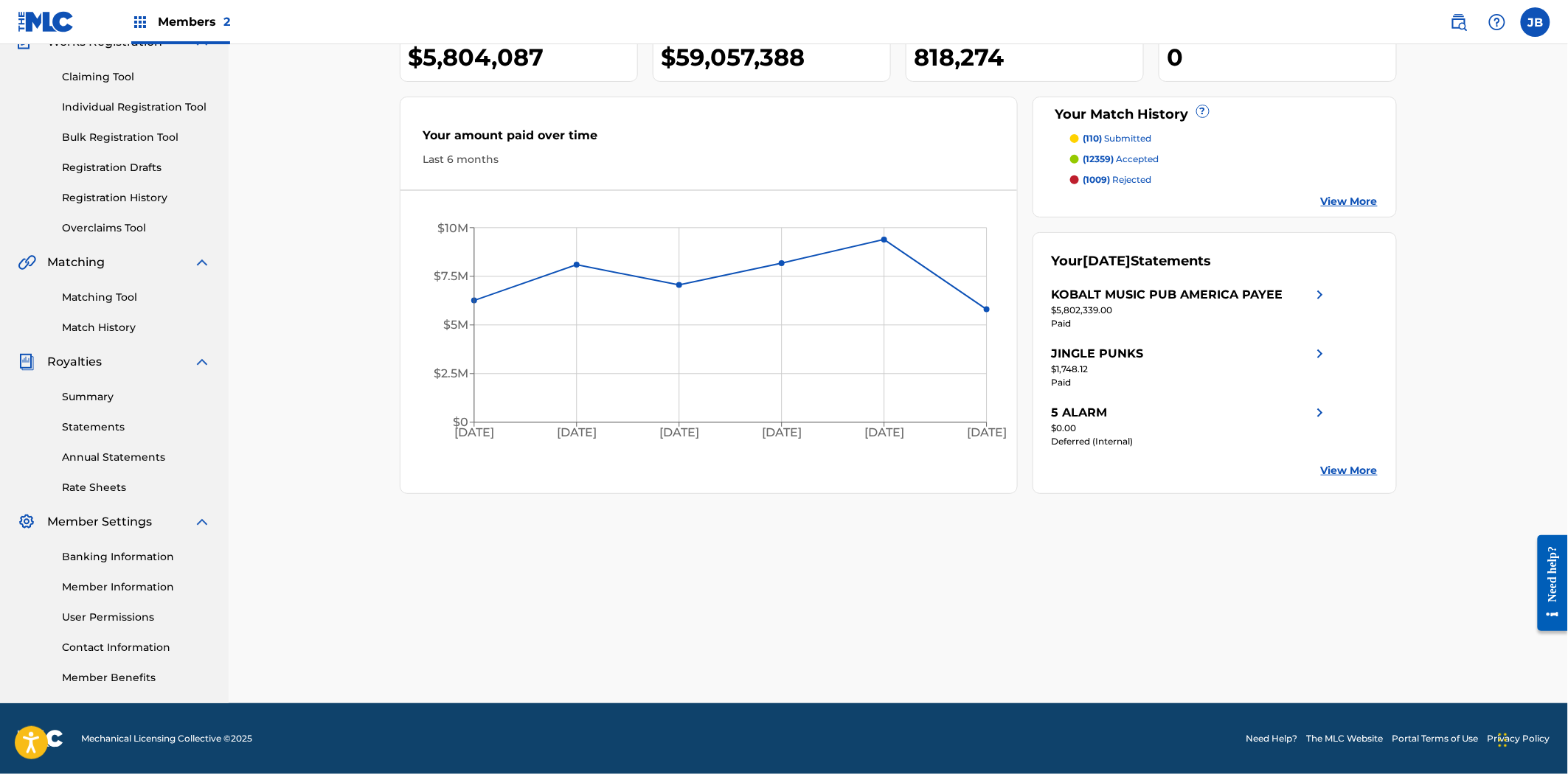
click at [101, 304] on link "Matching Tool" at bounding box center [136, 297] width 149 height 15
